Goal: Check status

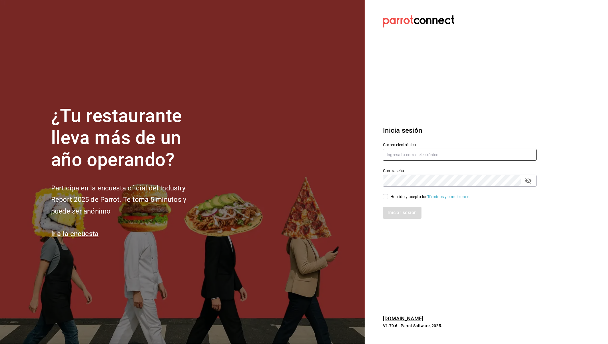
type input "[EMAIL_ADDRESS][DOMAIN_NAME]"
click at [388, 197] on input "He leído y acepto los Términos y condiciones." at bounding box center [385, 196] width 5 height 5
checkbox input "true"
click at [397, 216] on button "Iniciar sesión" at bounding box center [402, 213] width 39 height 12
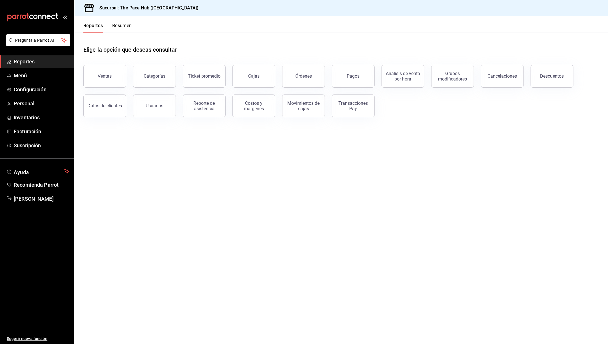
click at [384, 214] on main "Elige la opción que deseas consultar Ventas Categorías Ticket promedio Cajas Ór…" at bounding box center [341, 189] width 534 height 312
click at [287, 183] on main "Elige la opción que deseas consultar Ventas Categorías Ticket promedio Cajas Ór…" at bounding box center [341, 189] width 534 height 312
click at [127, 27] on button "Resumen" at bounding box center [122, 28] width 20 height 10
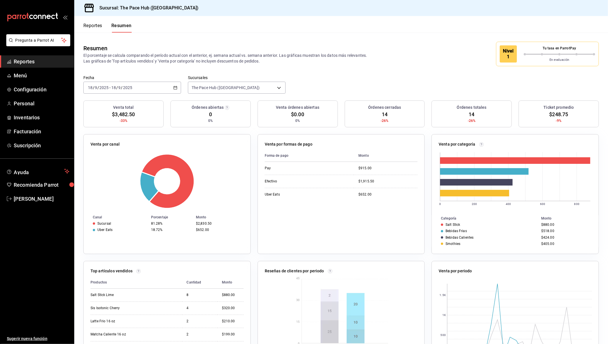
click at [146, 89] on div "2025-09-18 18 / 9 / 2025 - 2025-09-18 18 / 9 / 2025" at bounding box center [132, 88] width 98 height 12
click at [121, 131] on span "Semana actual" at bounding box center [110, 131] width 44 height 6
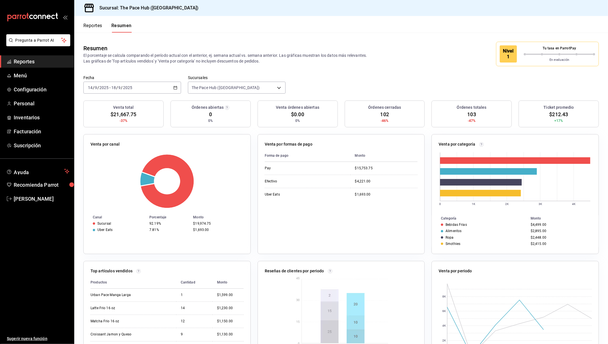
click at [138, 90] on div "2025-09-14 14 / 9 / 2025 - 2025-09-18 18 / 9 / 2025" at bounding box center [132, 88] width 98 height 12
click at [111, 104] on span "Hoy" at bounding box center [110, 105] width 44 height 6
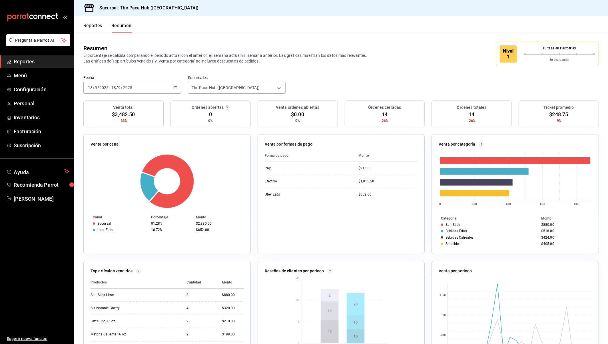
click at [379, 37] on div "Resumen El porcentaje se calcula comparando el período actual con el anterior, …" at bounding box center [341, 54] width 534 height 43
drag, startPoint x: 83, startPoint y: 47, endPoint x: 306, endPoint y: 63, distance: 223.5
click at [306, 63] on div "Resumen El porcentaje se calcula comparando el período actual con el anterior, …" at bounding box center [233, 54] width 301 height 20
click at [306, 63] on p "El porcentaje se calcula comparando el período actual con el anterior, ej. sema…" at bounding box center [233, 58] width 301 height 11
drag, startPoint x: 267, startPoint y: 62, endPoint x: 66, endPoint y: 48, distance: 201.7
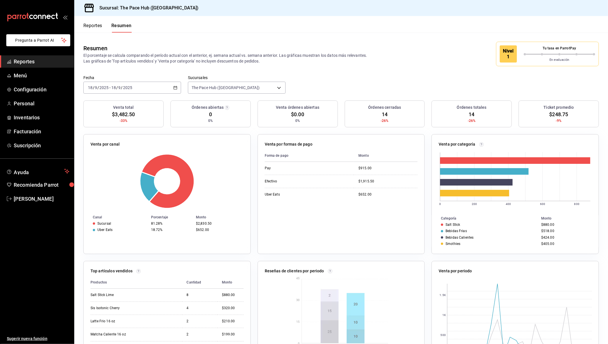
click at [66, 48] on div "Pregunta a Parrot AI Reportes Menú Configuración Personal Inventarios Facturaci…" at bounding box center [304, 172] width 608 height 344
click at [255, 183] on div "Venta por formas de pago Forma de pago Monto Pay $915.00 Efectivo $1,915.50 Ube…" at bounding box center [338, 190] width 174 height 127
